Goal: Transaction & Acquisition: Subscribe to service/newsletter

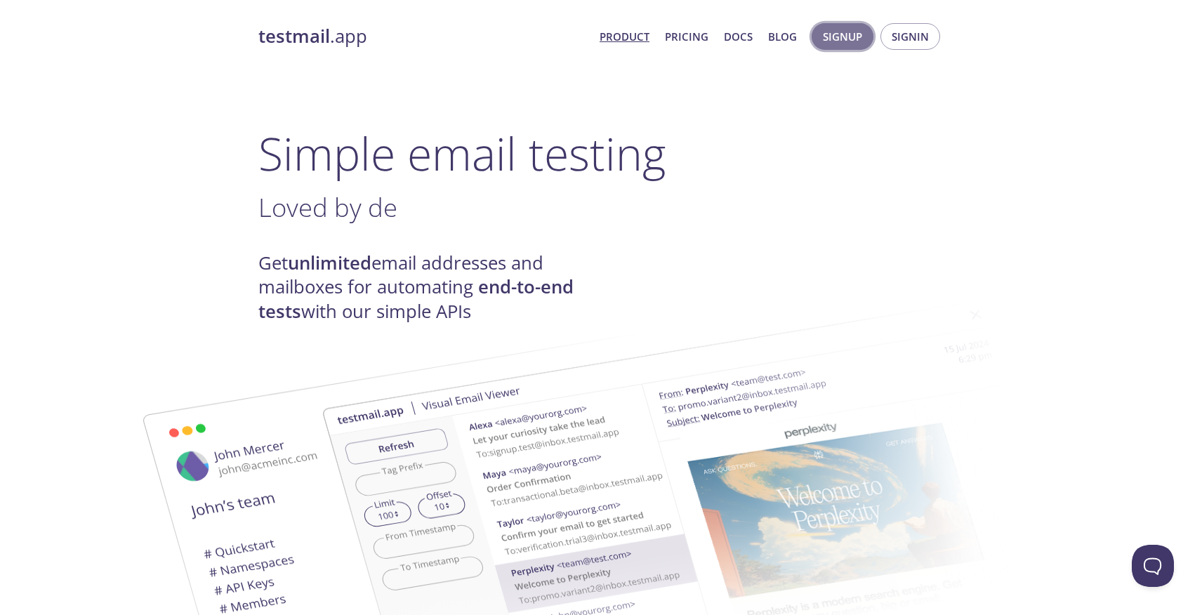
click at [855, 35] on span "Signup" at bounding box center [842, 36] width 39 height 18
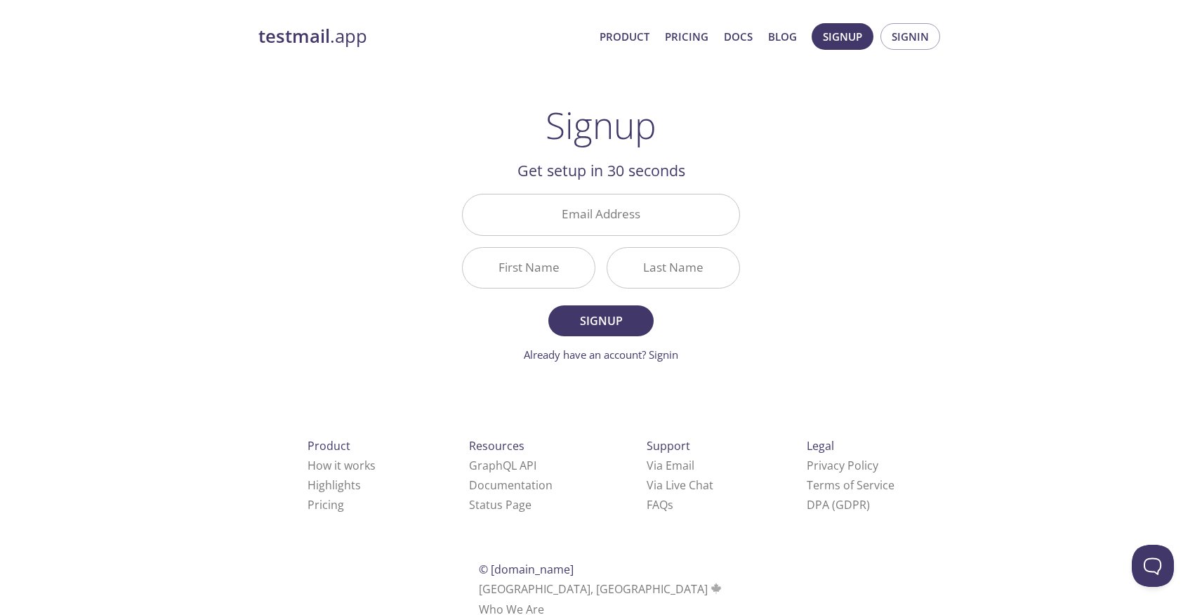
click at [512, 336] on form "Email Address First Name Last Name Signup Already have an account? Signin" at bounding box center [601, 278] width 278 height 168
click at [602, 210] on input "Email Address" at bounding box center [601, 214] width 277 height 40
click at [446, 373] on div "testmail .app Product Pricing Docs Blog Signup Signin Signup Get setup in 30 se…" at bounding box center [600, 336] width 719 height 644
